Goal: Transaction & Acquisition: Obtain resource

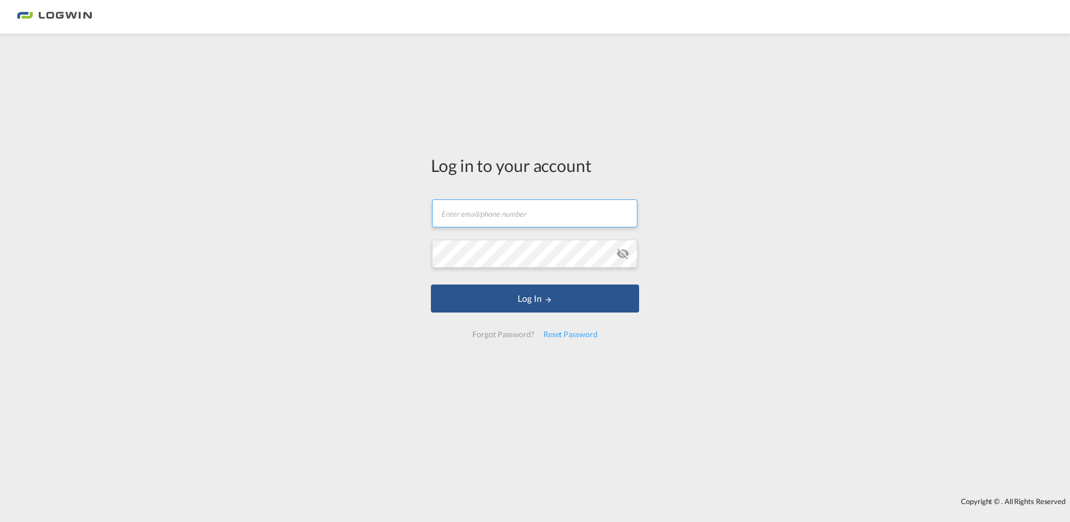
click at [557, 212] on input "text" at bounding box center [534, 213] width 205 height 28
type input "[PERSON_NAME][EMAIL_ADDRESS][PERSON_NAME][DOMAIN_NAME]"
click at [431, 284] on button "Log In" at bounding box center [535, 298] width 208 height 28
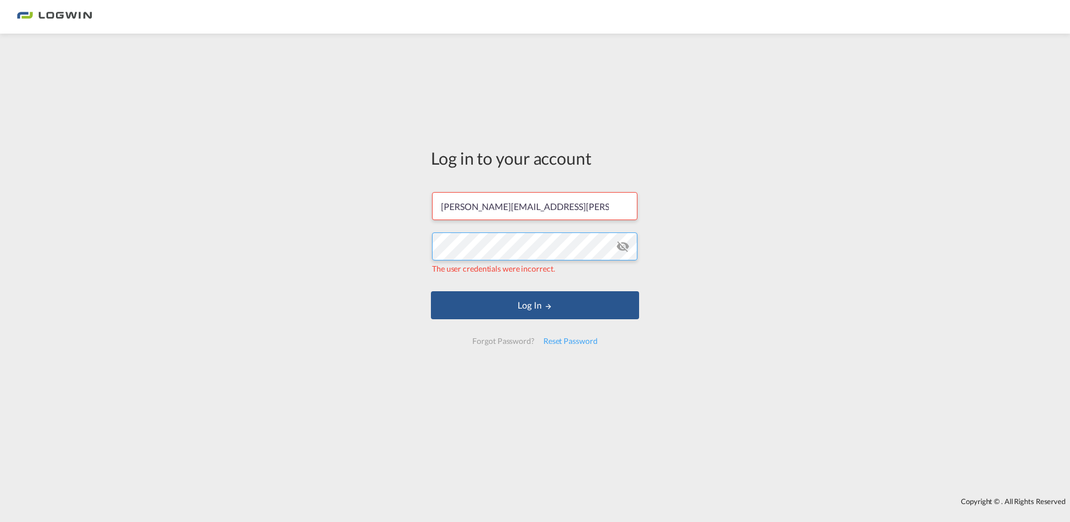
click at [313, 219] on div "Log in to your account [PERSON_NAME][EMAIL_ADDRESS][PERSON_NAME][DOMAIN_NAME] T…" at bounding box center [535, 265] width 1070 height 452
drag, startPoint x: 579, startPoint y: 205, endPoint x: 276, endPoint y: 185, distance: 302.9
click at [281, 185] on div "Log in to your account [PERSON_NAME][EMAIL_ADDRESS][PERSON_NAME][DOMAIN_NAME] T…" at bounding box center [535, 265] width 1070 height 452
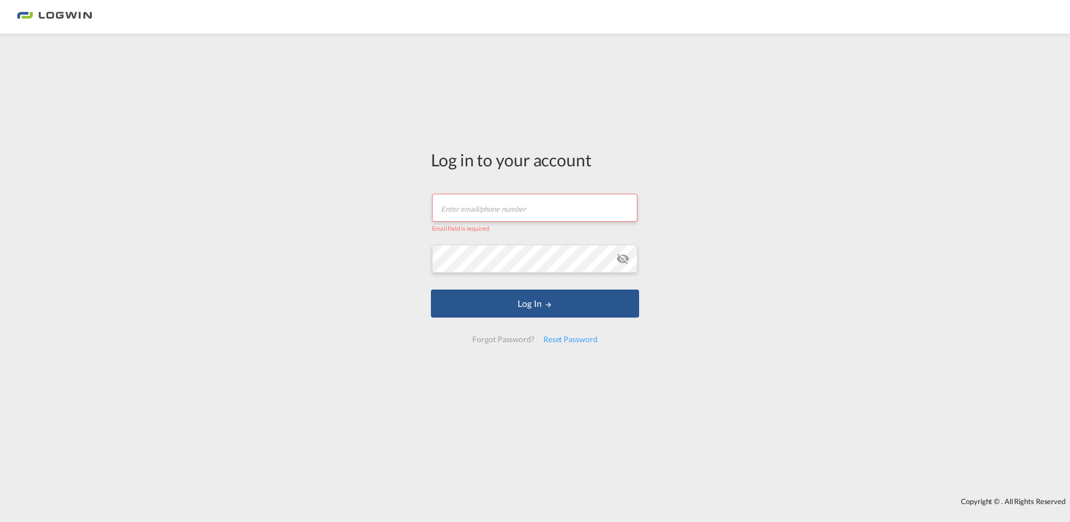
drag, startPoint x: 468, startPoint y: 205, endPoint x: 473, endPoint y: 209, distance: 6.4
click at [468, 204] on input "text" at bounding box center [534, 208] width 205 height 28
type input "[PERSON_NAME][EMAIL_ADDRESS][PERSON_NAME][DOMAIN_NAME]"
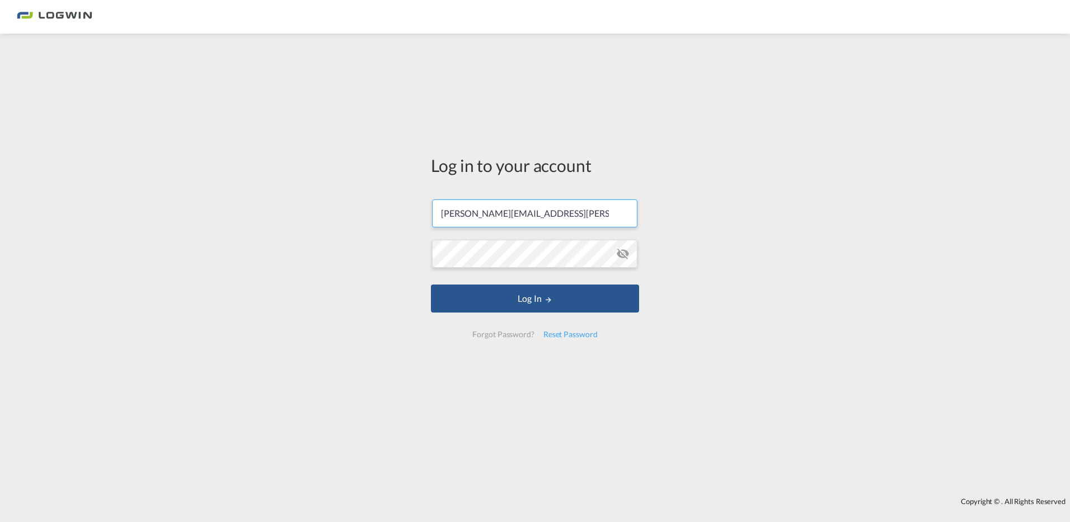
drag, startPoint x: 589, startPoint y: 215, endPoint x: 266, endPoint y: 200, distance: 323.3
click at [266, 200] on div "Log in to your account [PERSON_NAME][EMAIL_ADDRESS][PERSON_NAME][DOMAIN_NAME] L…" at bounding box center [535, 265] width 1070 height 452
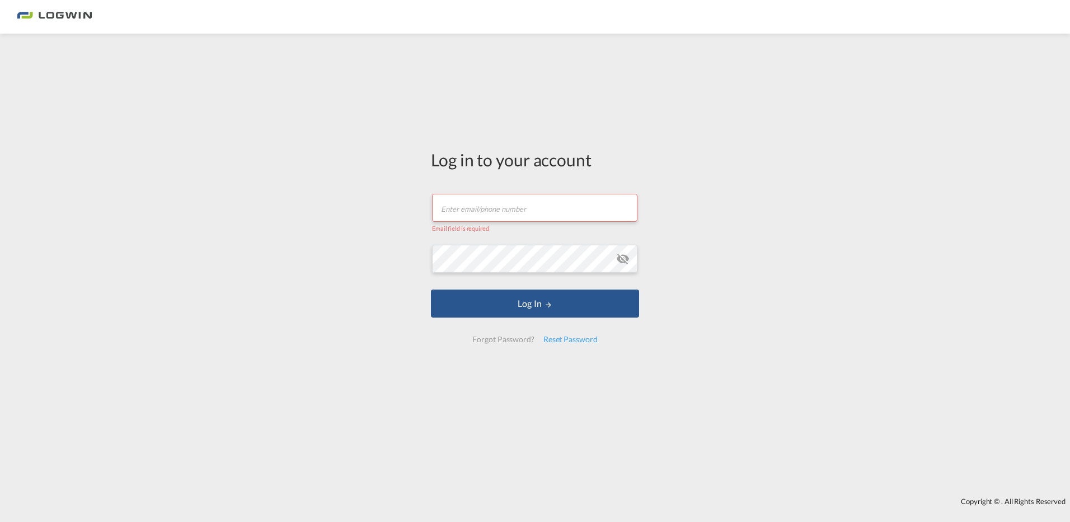
drag, startPoint x: 476, startPoint y: 208, endPoint x: 452, endPoint y: 208, distance: 24.1
click at [452, 208] on input "text" at bounding box center [534, 208] width 205 height 28
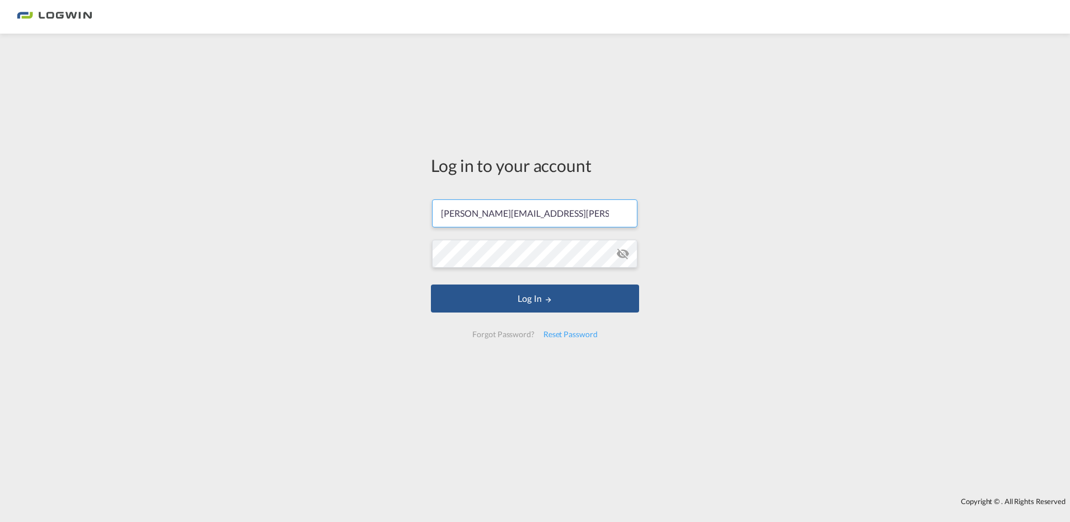
drag, startPoint x: 582, startPoint y: 214, endPoint x: 415, endPoint y: 213, distance: 167.4
click at [415, 213] on div "Log in to your account [PERSON_NAME][EMAIL_ADDRESS][PERSON_NAME][DOMAIN_NAME] L…" at bounding box center [535, 265] width 1070 height 452
type input "[EMAIL_ADDRESS][PERSON_NAME][DOMAIN_NAME]"
click at [431, 284] on button "Log In" at bounding box center [535, 298] width 208 height 28
